Goal: Task Accomplishment & Management: Complete application form

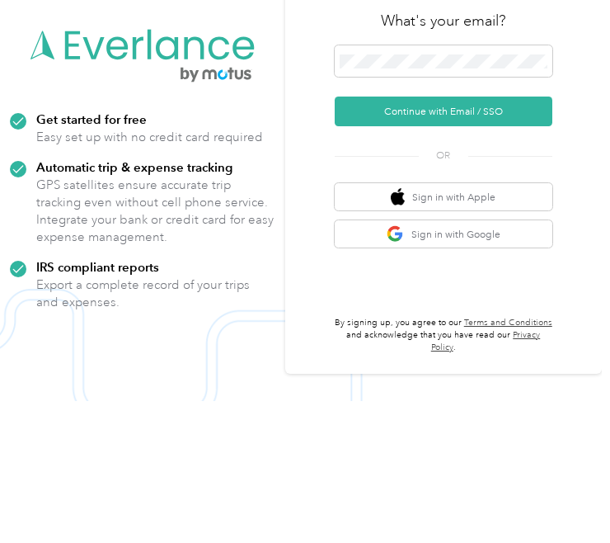
scroll to position [117, 0]
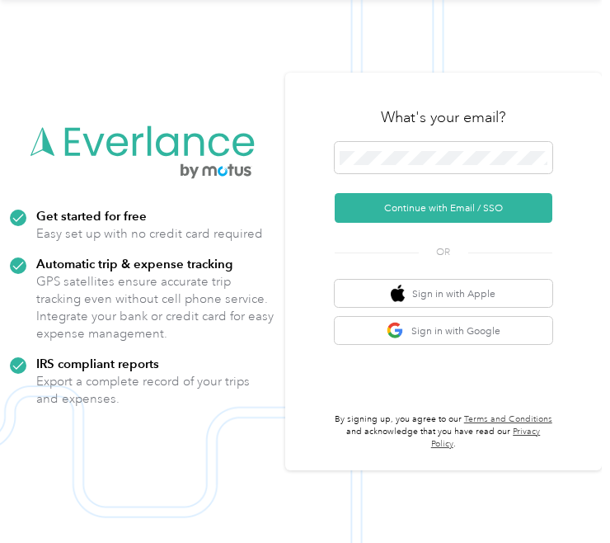
click at [499, 193] on button "Continue with Email / SSO" at bounding box center [444, 208] width 219 height 30
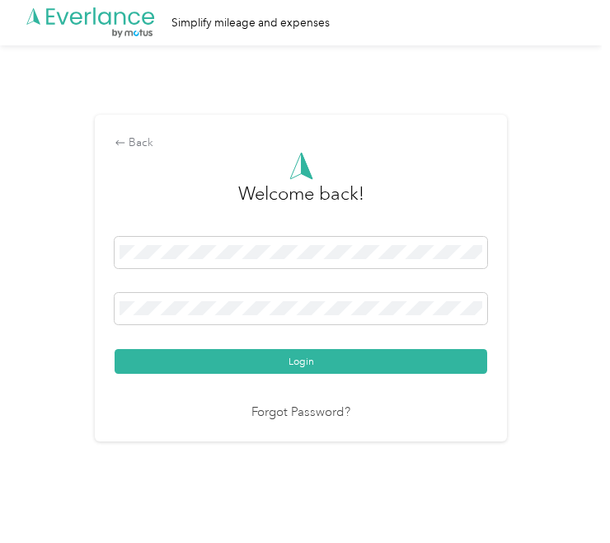
scroll to position [44, 0]
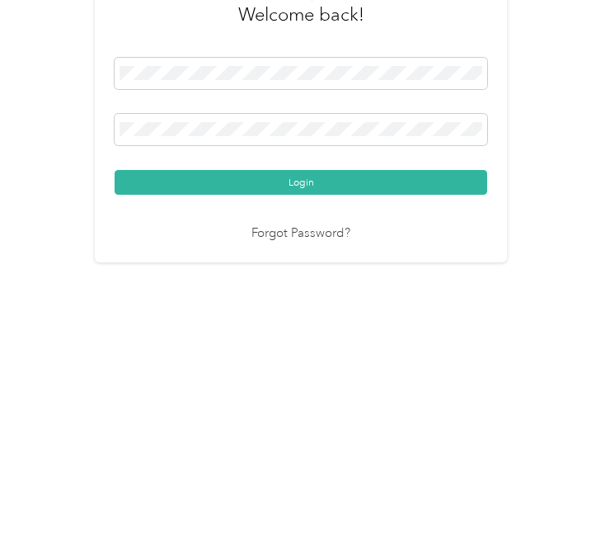
click at [323, 349] on button "Login" at bounding box center [301, 361] width 373 height 25
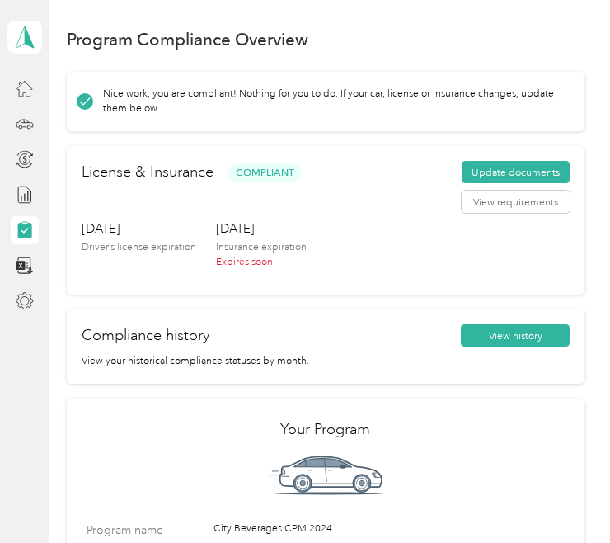
click at [522, 161] on button "Update documents" at bounding box center [516, 172] width 108 height 22
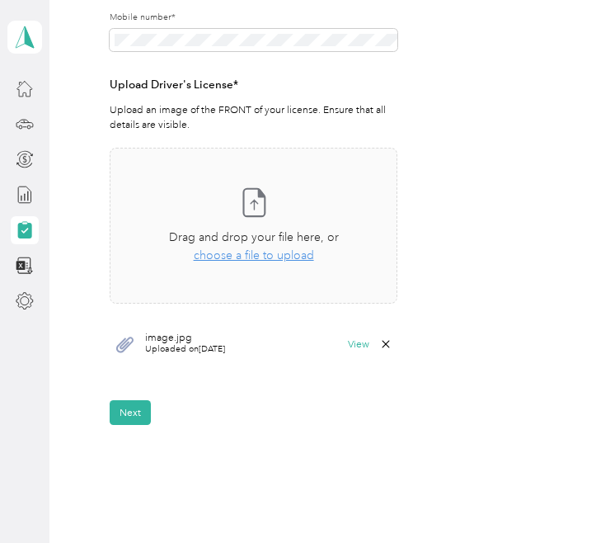
scroll to position [332, 0]
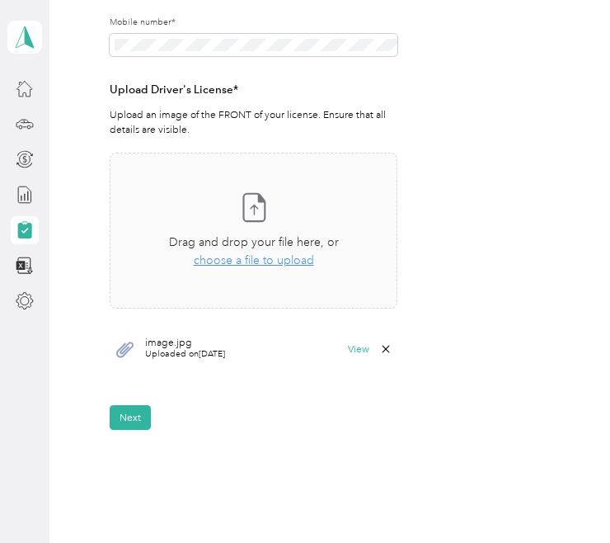
click at [139, 405] on button "Next" at bounding box center [130, 417] width 41 height 25
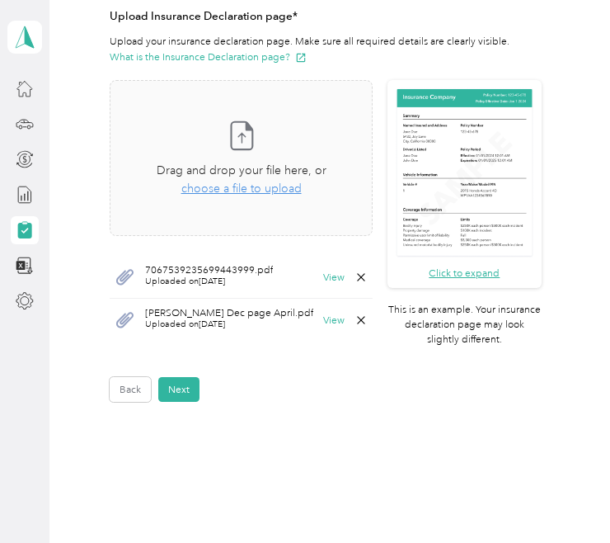
scroll to position [388, 0]
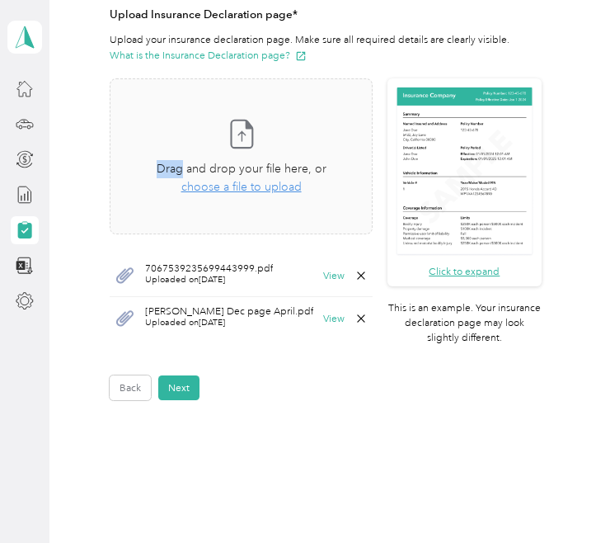
click at [286, 92] on div "Take a photo or choose a photo from your library Drag and drop your file here, …" at bounding box center [241, 156] width 235 height 128
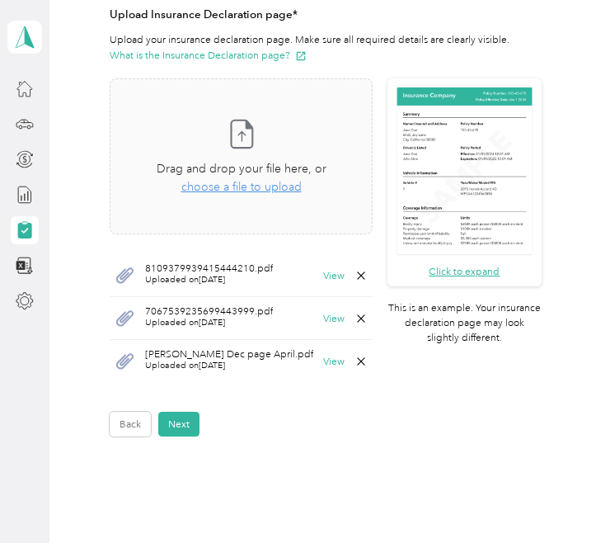
click at [470, 140] on img at bounding box center [464, 171] width 139 height 171
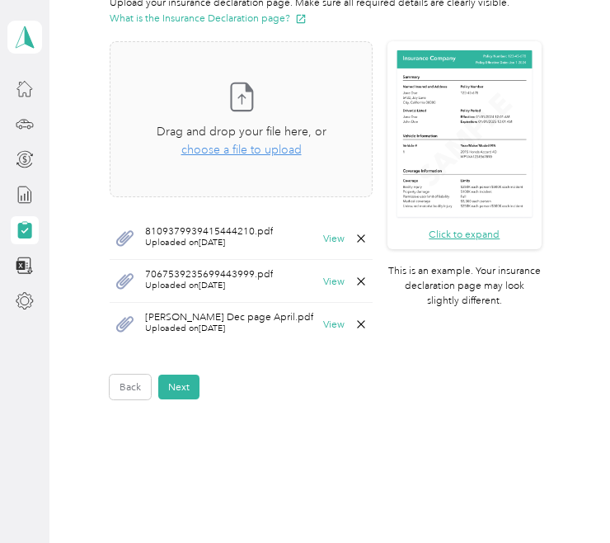
scroll to position [415, 0]
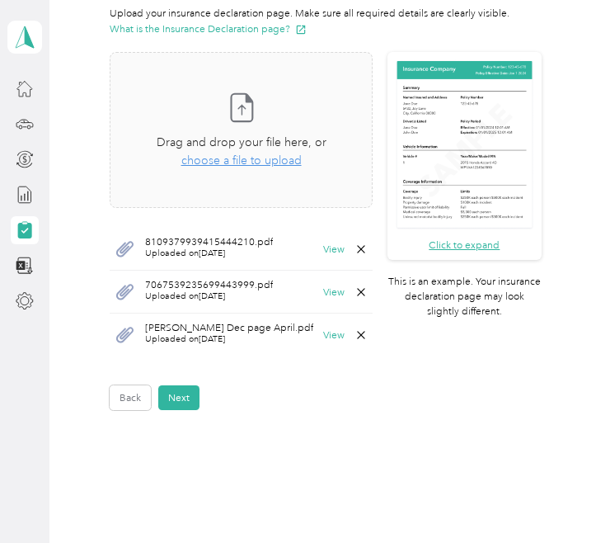
click at [477, 161] on img at bounding box center [464, 144] width 139 height 171
click at [476, 161] on img at bounding box center [464, 144] width 139 height 171
click at [471, 89] on img at bounding box center [464, 144] width 139 height 171
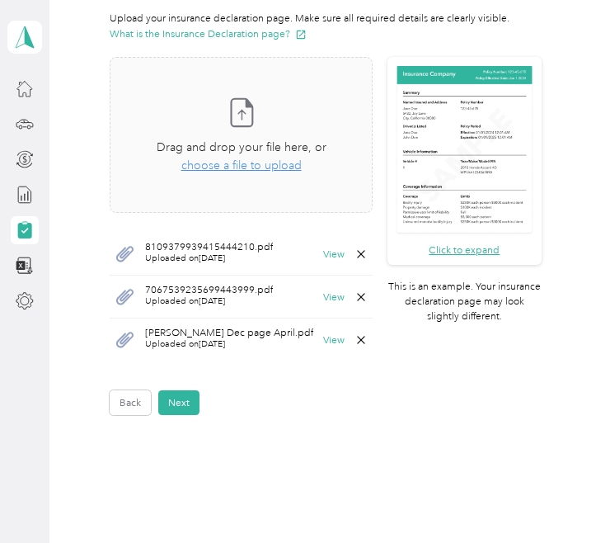
scroll to position [408, 0]
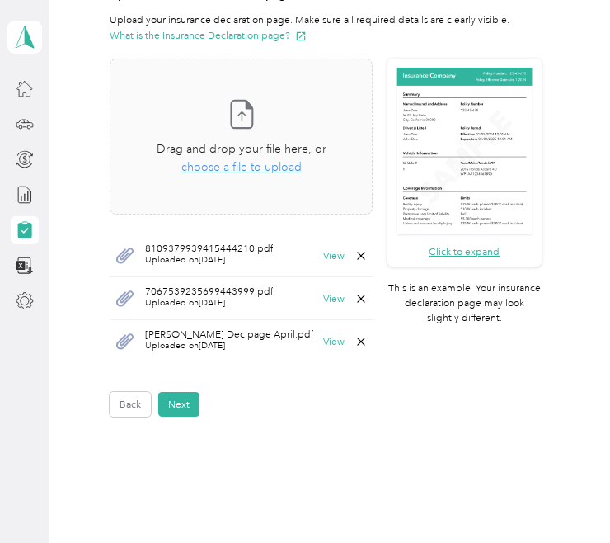
click at [227, 254] on span "Uploaded on [DATE]" at bounding box center [209, 260] width 128 height 12
click at [323, 251] on button "View" at bounding box center [333, 256] width 21 height 10
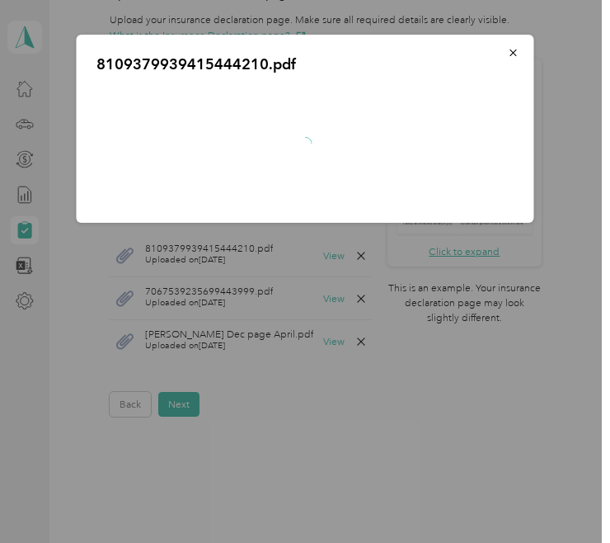
scroll to position [0, 0]
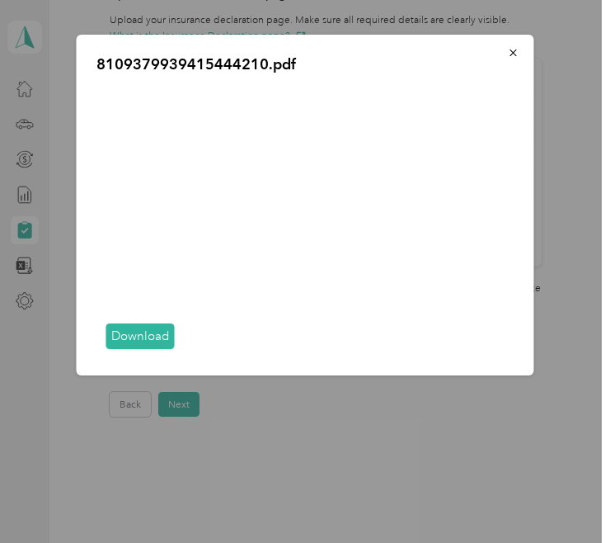
click at [523, 55] on button "button" at bounding box center [513, 52] width 31 height 25
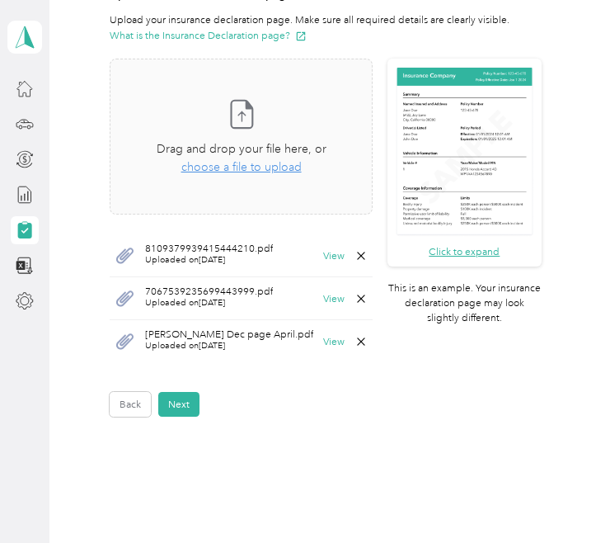
click at [190, 402] on button "Next" at bounding box center [178, 404] width 41 height 25
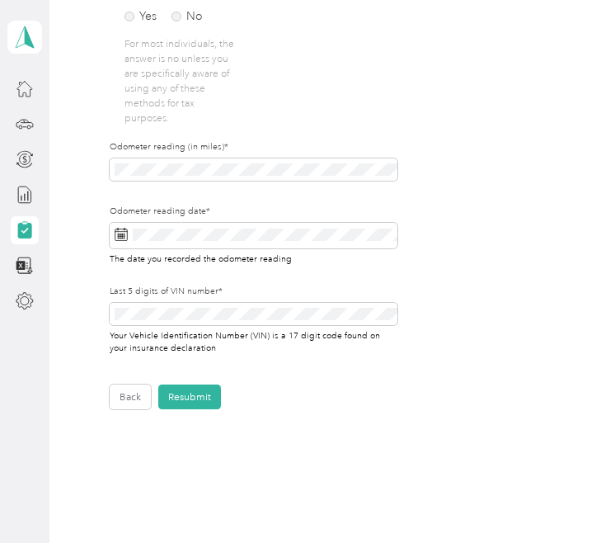
scroll to position [517, 0]
click at [204, 399] on button "Resubmit" at bounding box center [189, 397] width 63 height 25
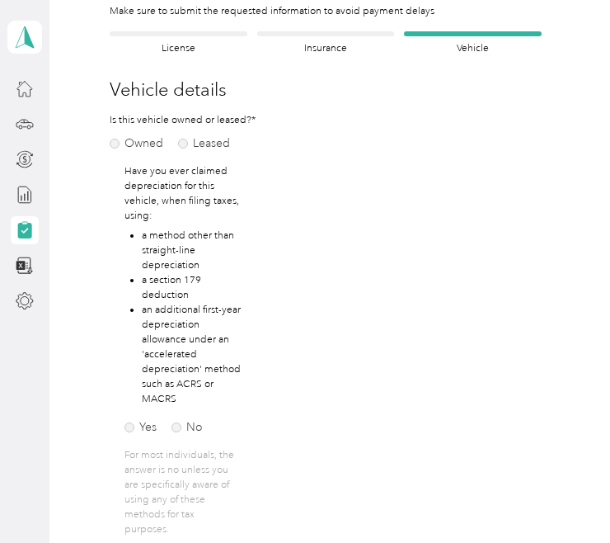
scroll to position [17, 0]
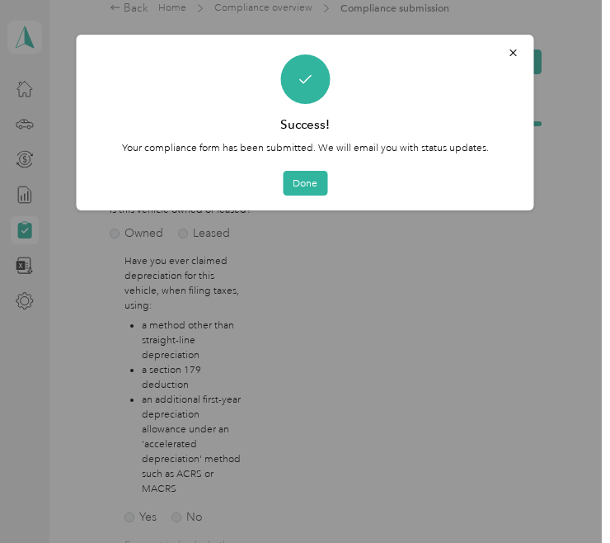
click at [310, 185] on button "Done" at bounding box center [305, 183] width 45 height 25
